Goal: Navigation & Orientation: Find specific page/section

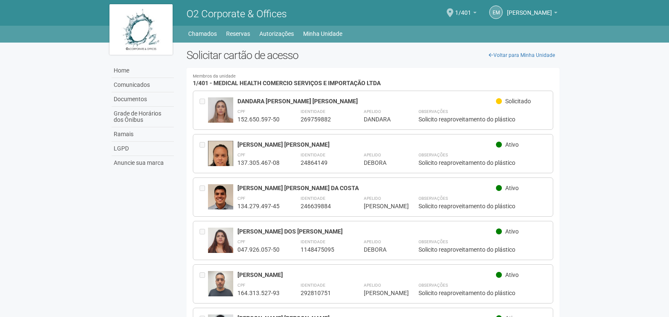
click at [215, 16] on span "O2 Corporate & Offices" at bounding box center [237, 14] width 100 height 12
click at [124, 73] on link "Home" at bounding box center [143, 71] width 62 height 14
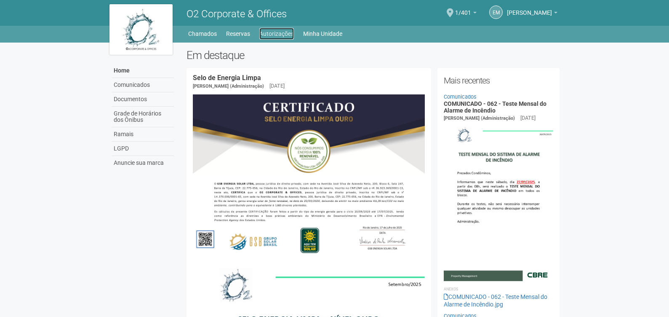
click at [265, 35] on link "Autorizações" at bounding box center [276, 34] width 35 height 12
